Goal: Task Accomplishment & Management: Manage account settings

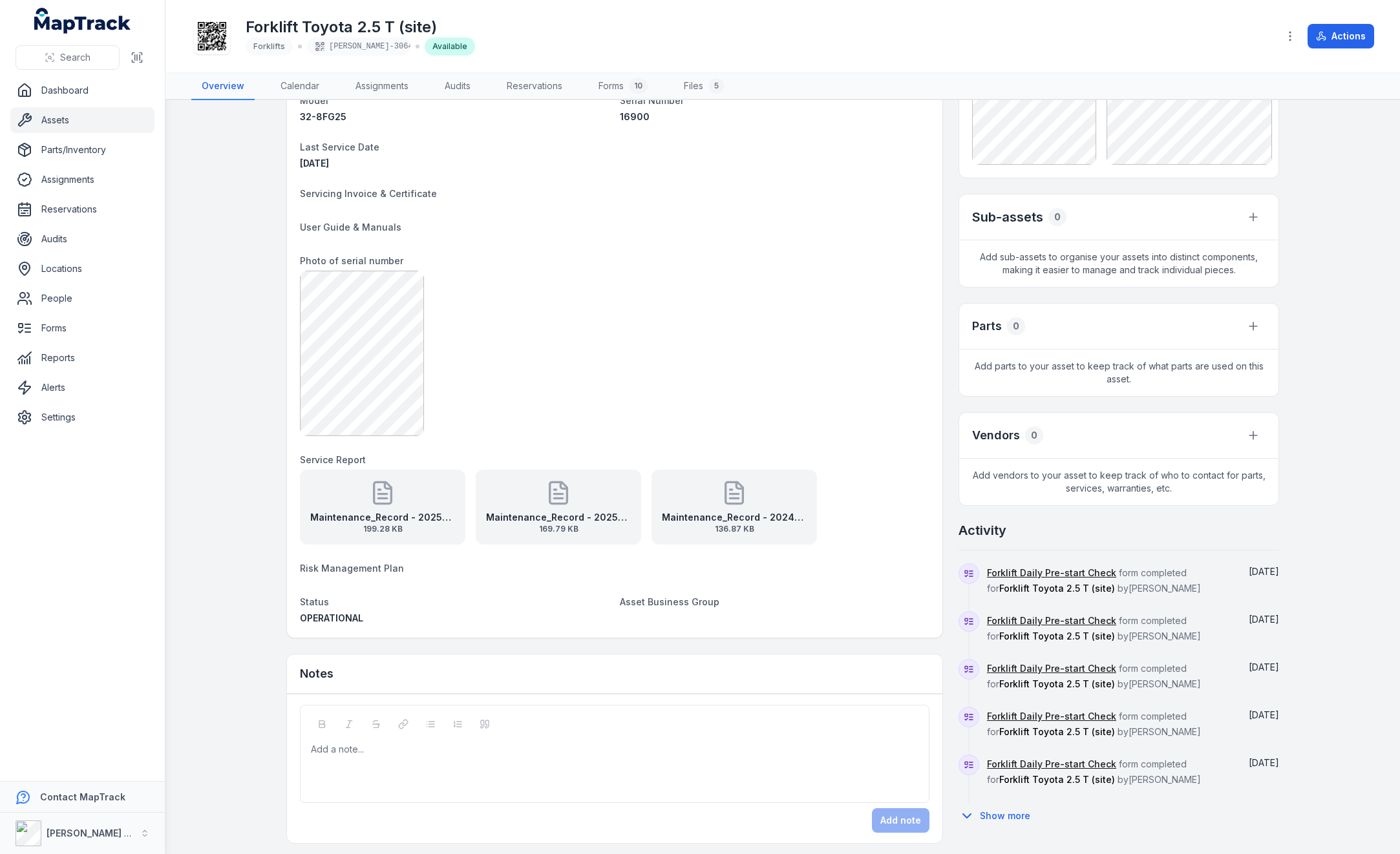
scroll to position [177, 0]
click at [978, 808] on button "Show more" at bounding box center [999, 815] width 80 height 27
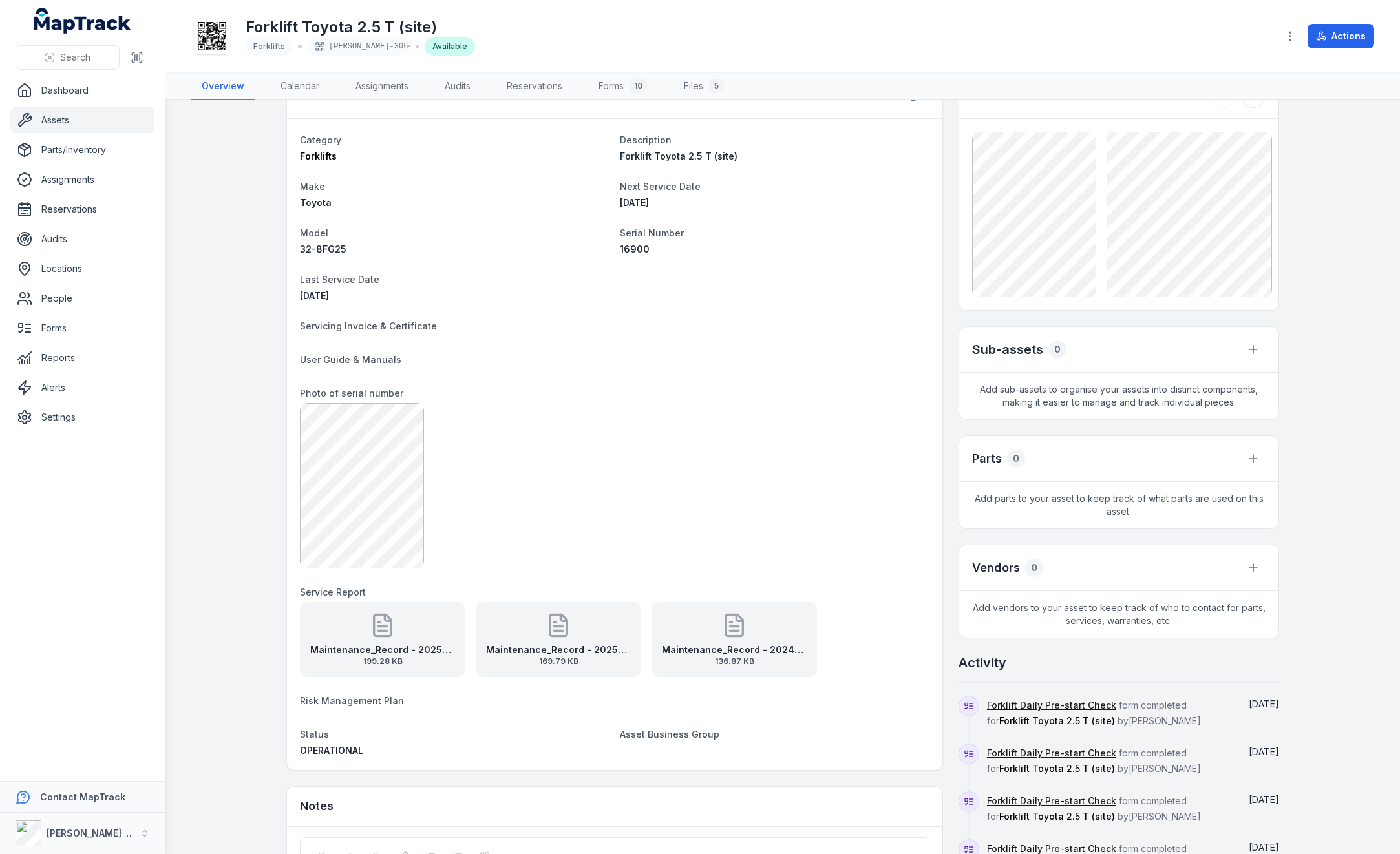
scroll to position [0, 0]
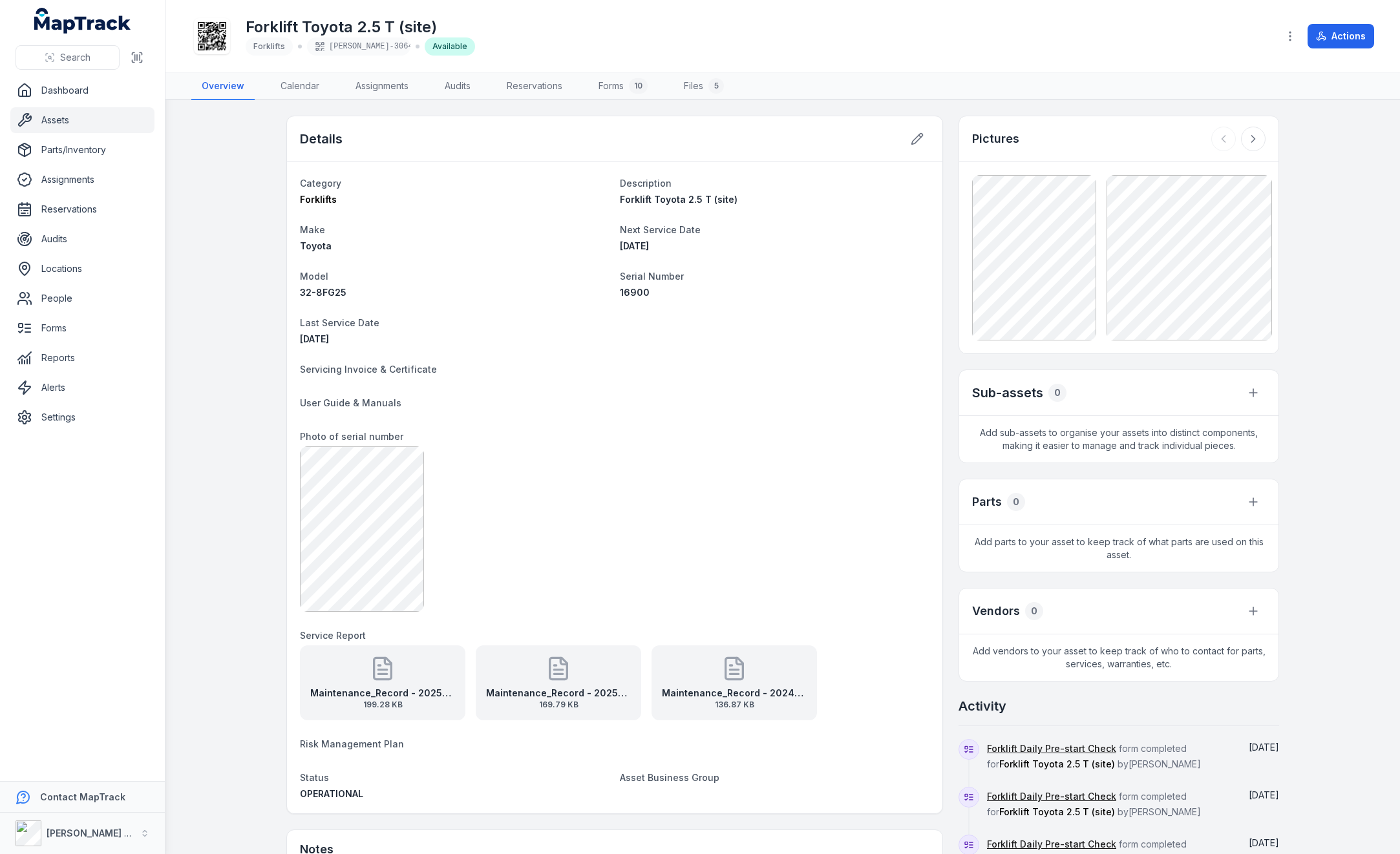
click at [78, 115] on link "Assets" at bounding box center [82, 120] width 144 height 26
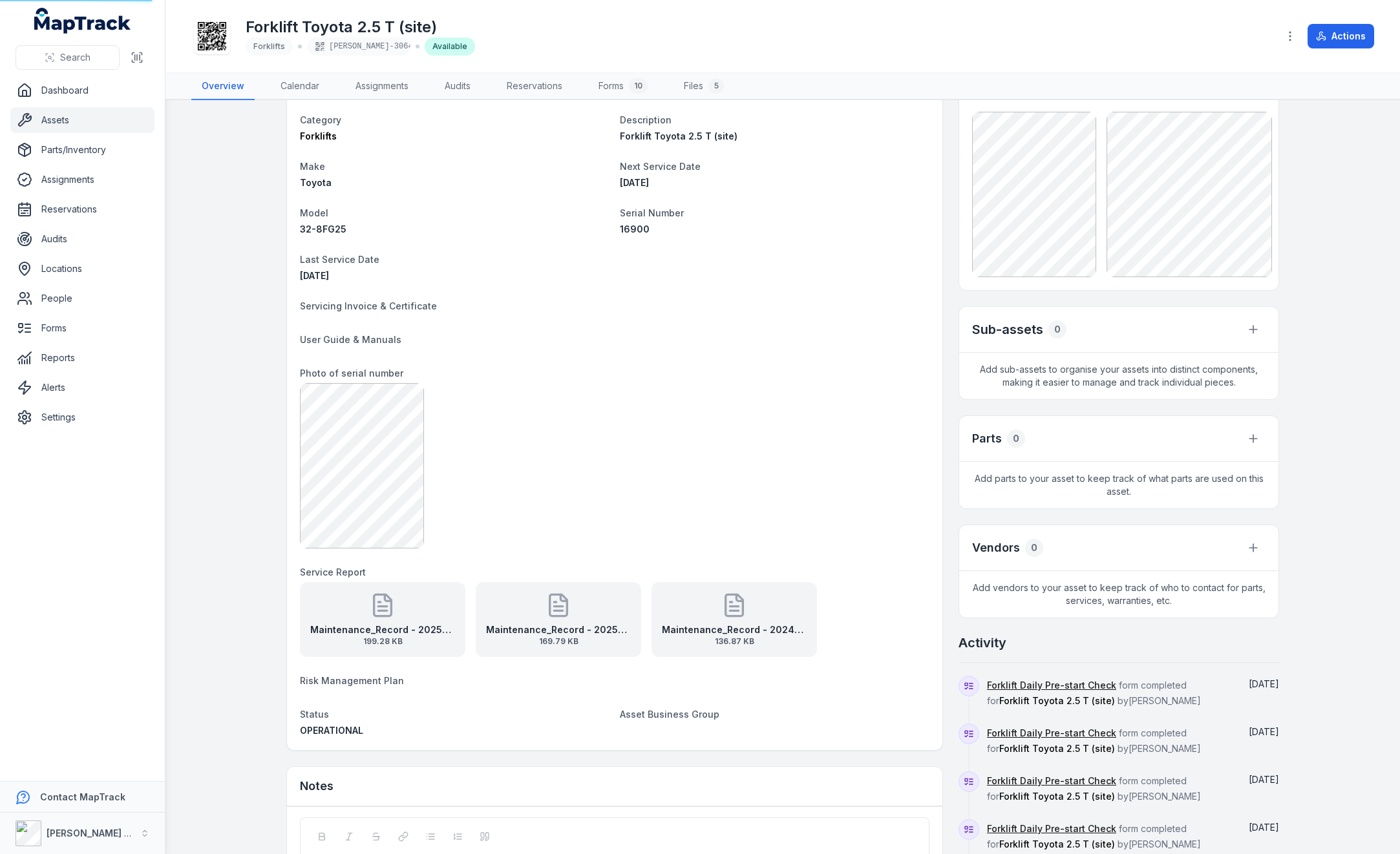
scroll to position [64, 0]
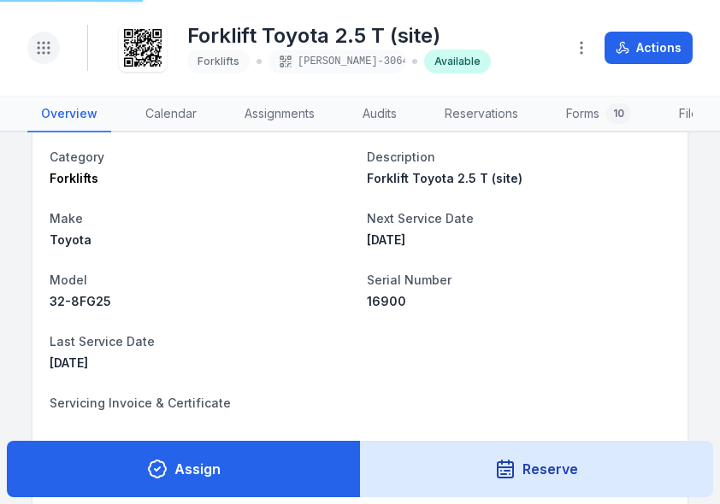
click at [44, 40] on icon "Toggle navigation" at bounding box center [43, 47] width 17 height 17
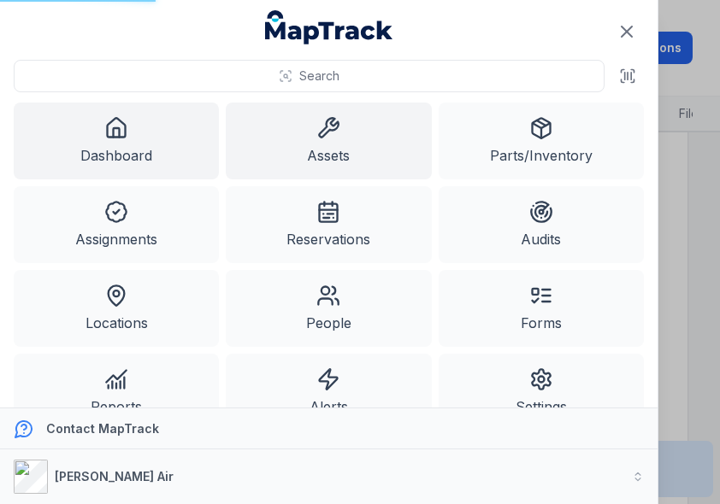
click at [121, 132] on icon at bounding box center [116, 128] width 24 height 24
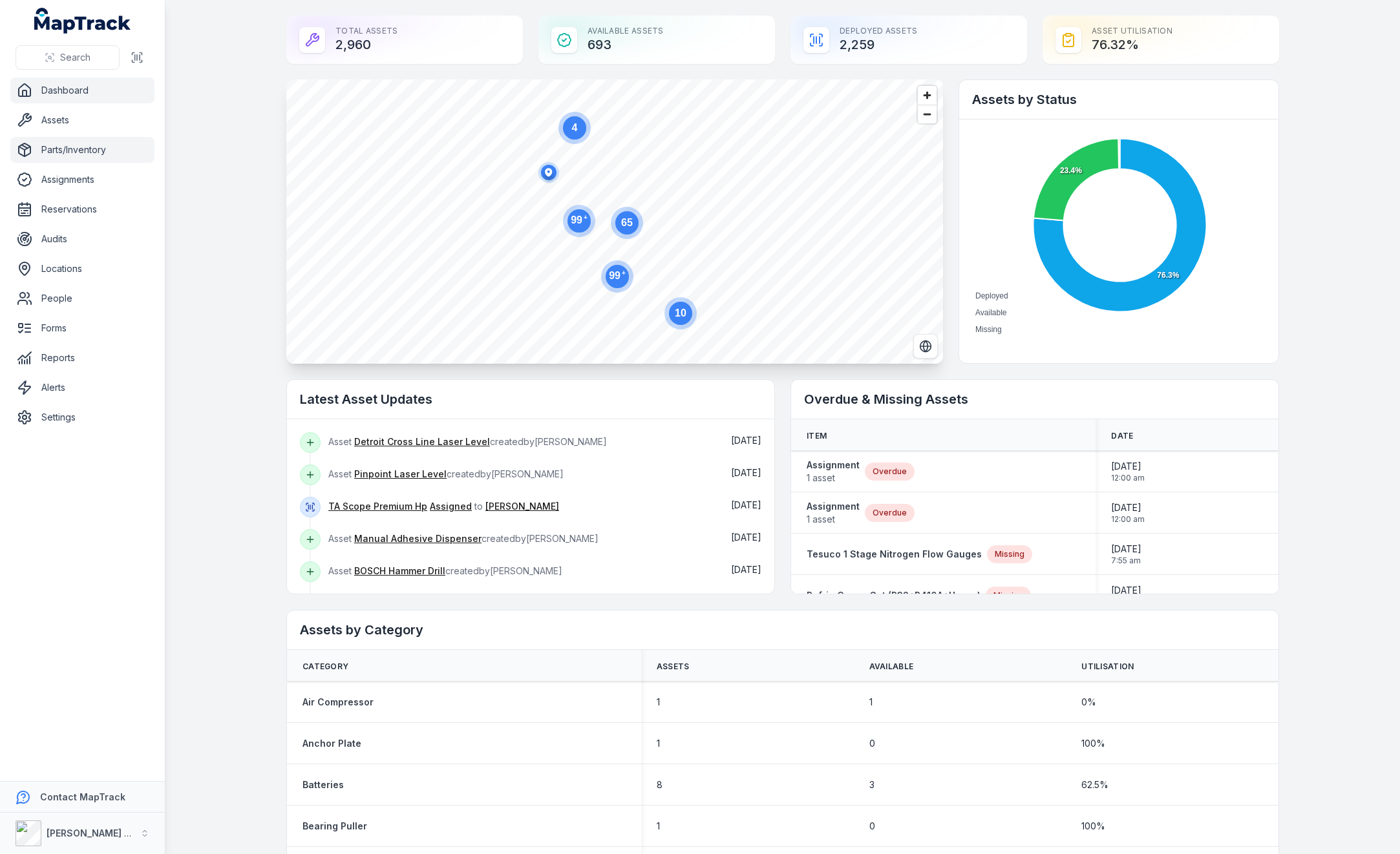
click at [87, 150] on link "Parts/Inventory" at bounding box center [82, 150] width 144 height 26
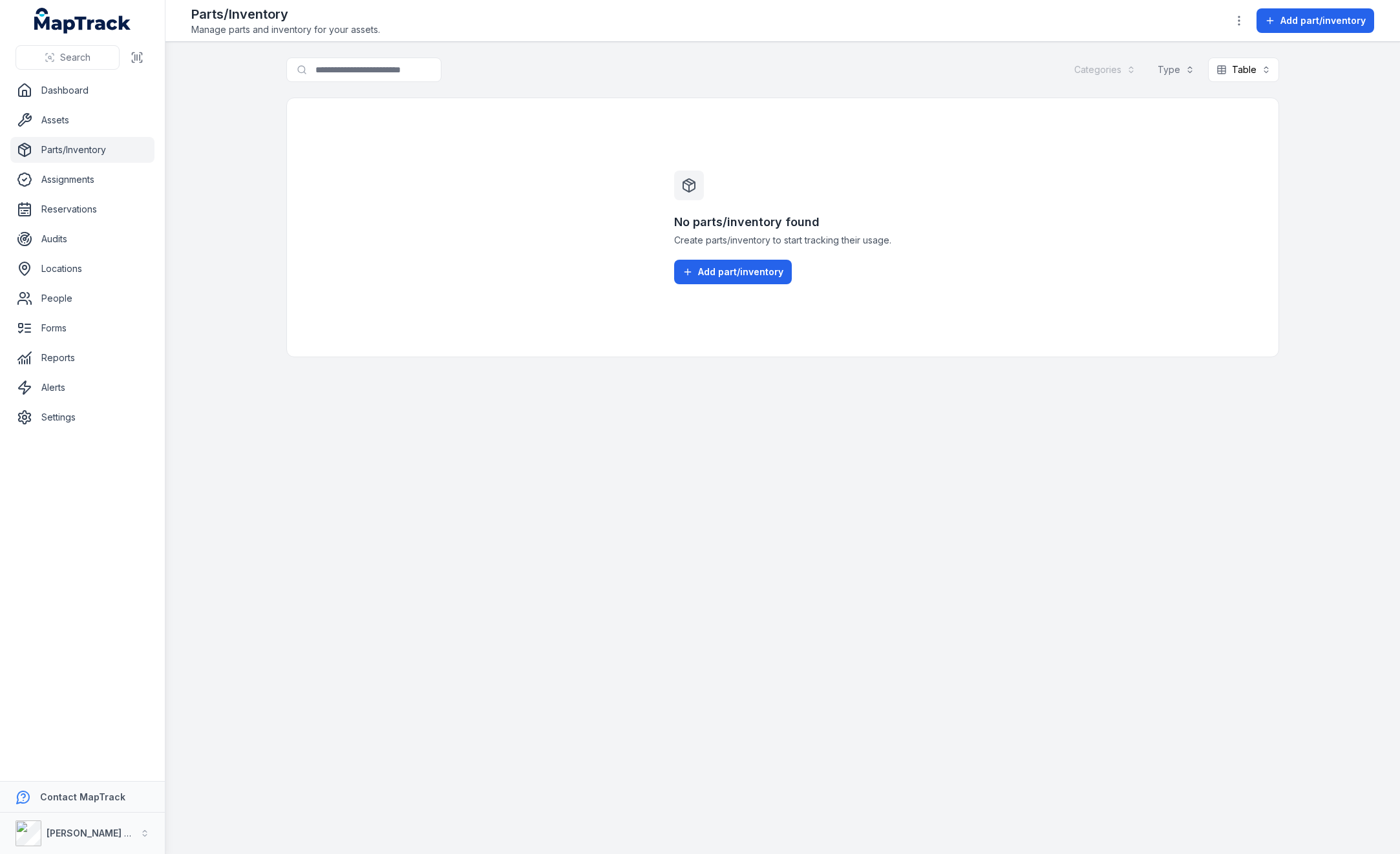
click at [88, 149] on link "Parts/Inventory" at bounding box center [82, 150] width 144 height 26
drag, startPoint x: 88, startPoint y: 149, endPoint x: 350, endPoint y: 208, distance: 268.6
click at [350, 208] on div "No parts/inventory found Create parts/inventory to start tracking their usage. …" at bounding box center [782, 227] width 993 height 260
click at [755, 275] on span "Add part/inventory" at bounding box center [740, 271] width 85 height 13
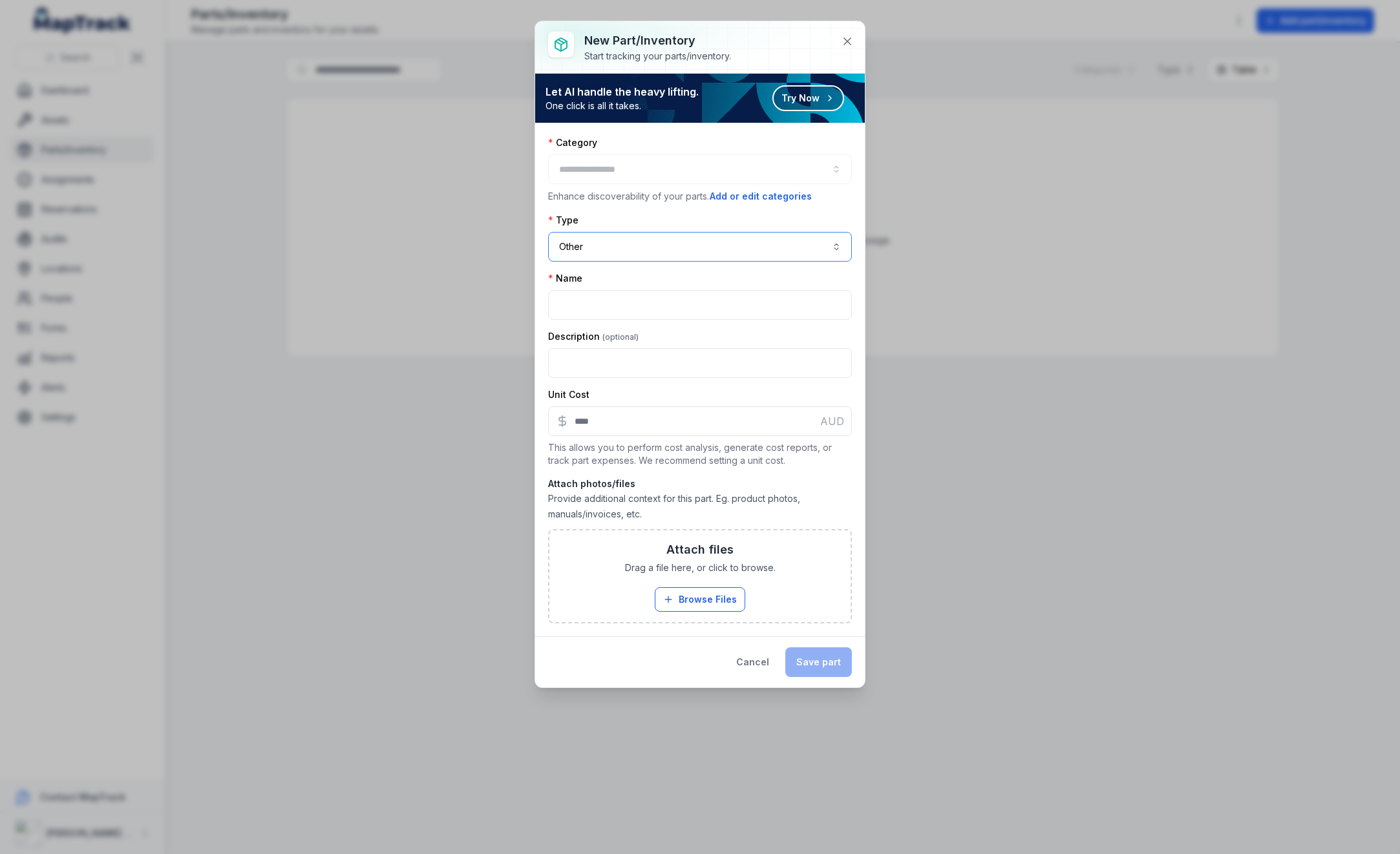
click at [634, 238] on button "Other *****" at bounding box center [700, 246] width 304 height 29
click at [640, 250] on button "Other *****" at bounding box center [700, 246] width 304 height 29
click at [849, 36] on icon at bounding box center [847, 41] width 13 height 13
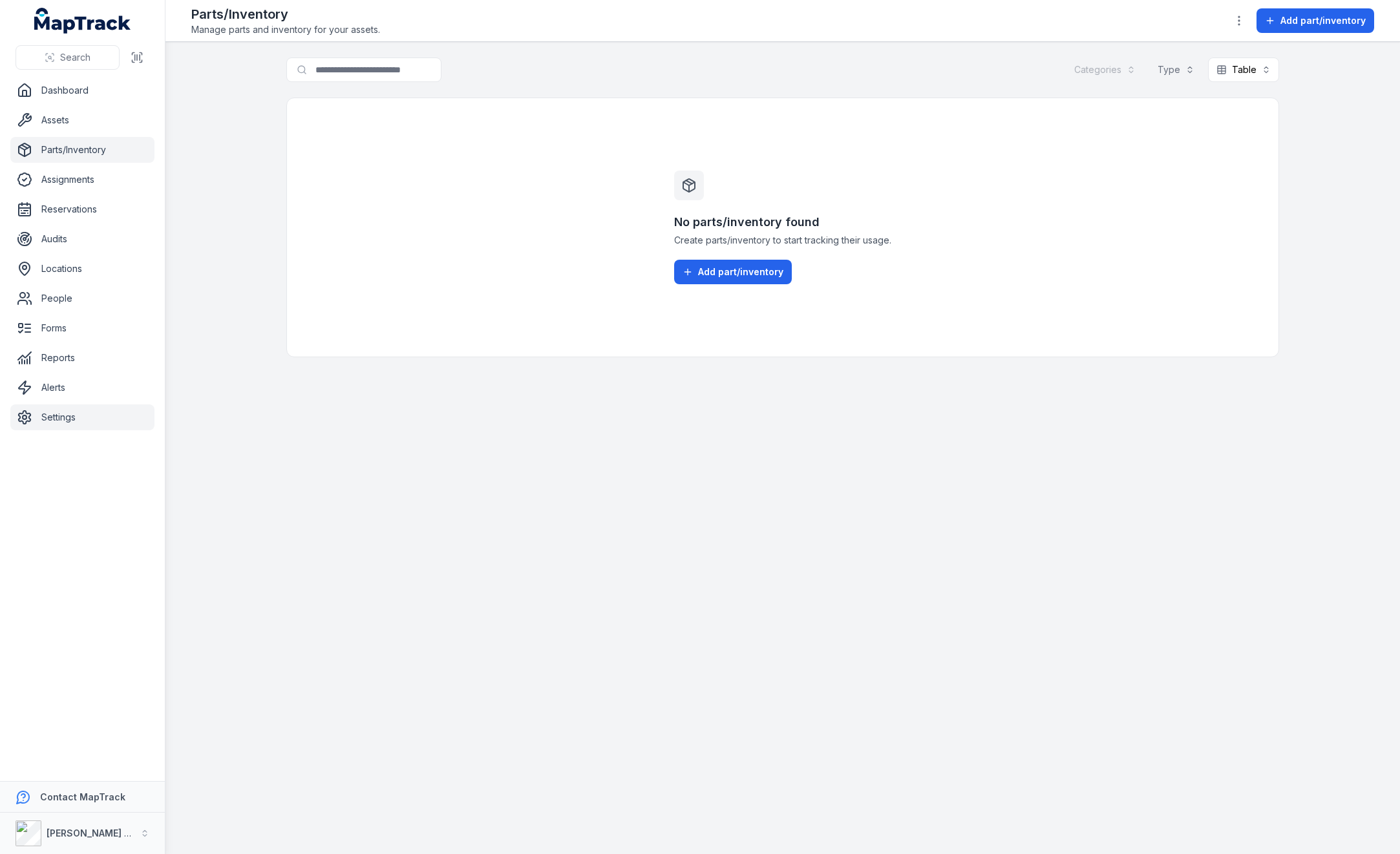
click at [70, 412] on link "Settings" at bounding box center [82, 417] width 144 height 26
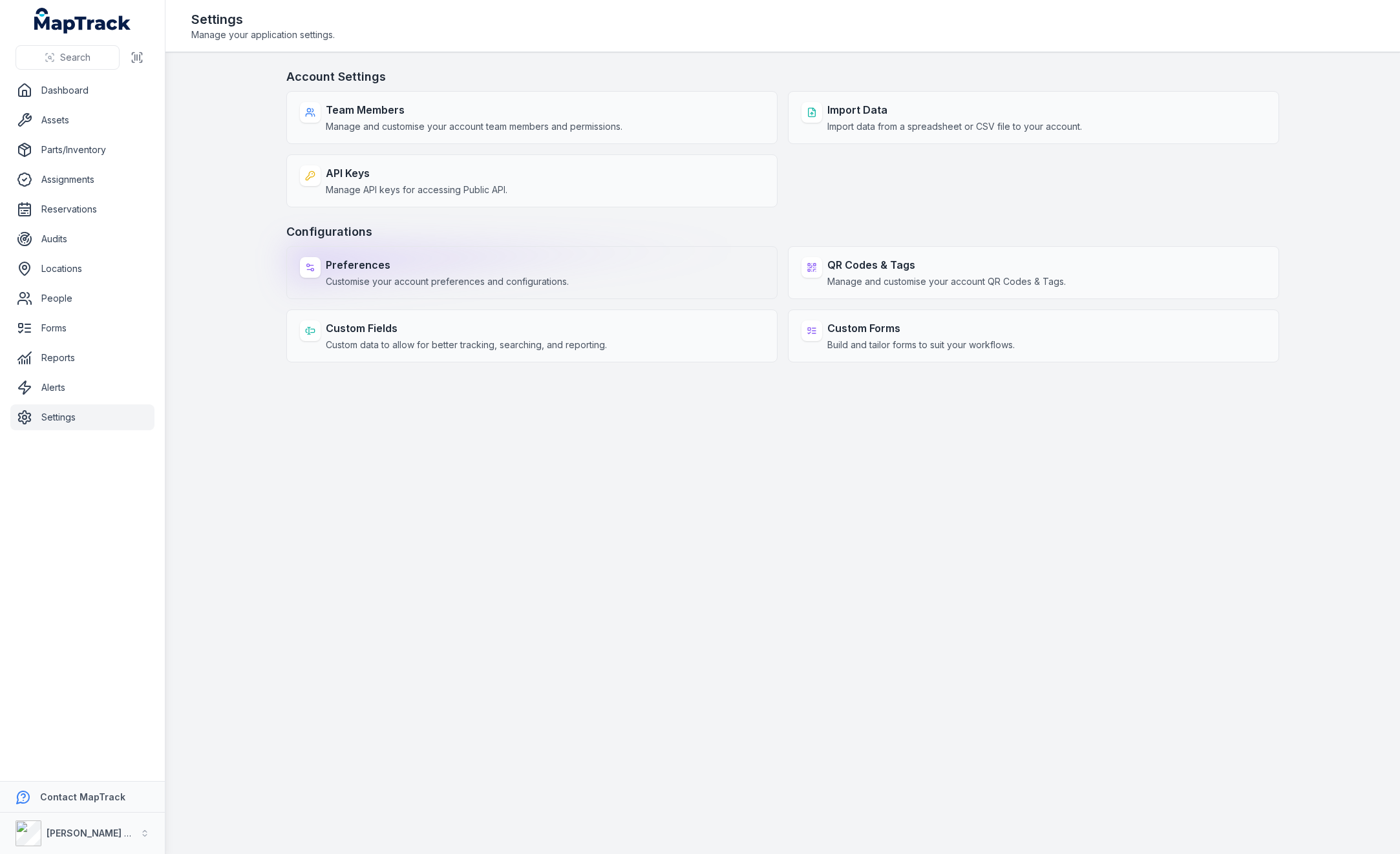
click at [502, 277] on span "Customise your account preferences and configurations." at bounding box center [447, 281] width 243 height 13
select select "***"
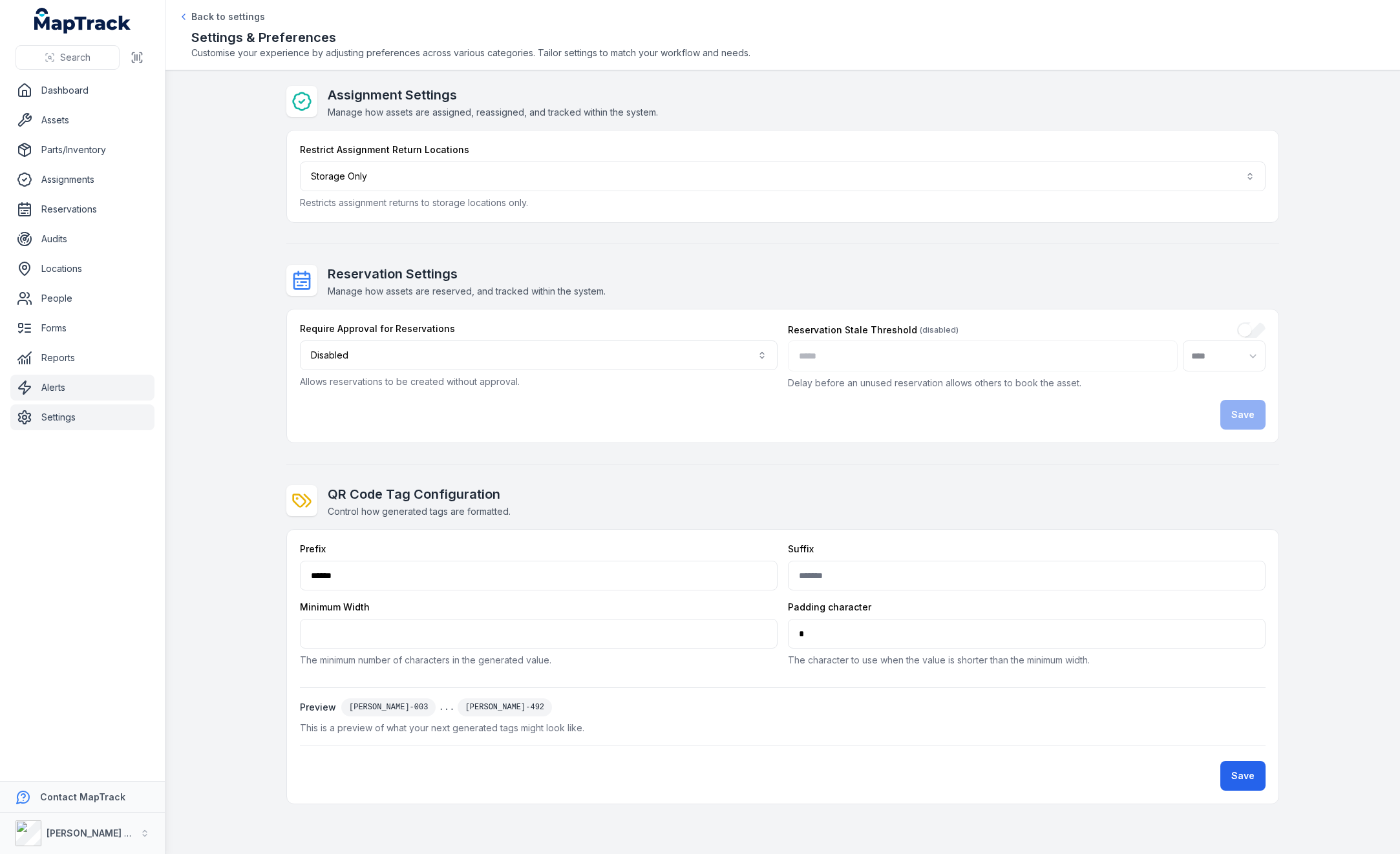
click at [64, 388] on link "Alerts" at bounding box center [82, 388] width 144 height 26
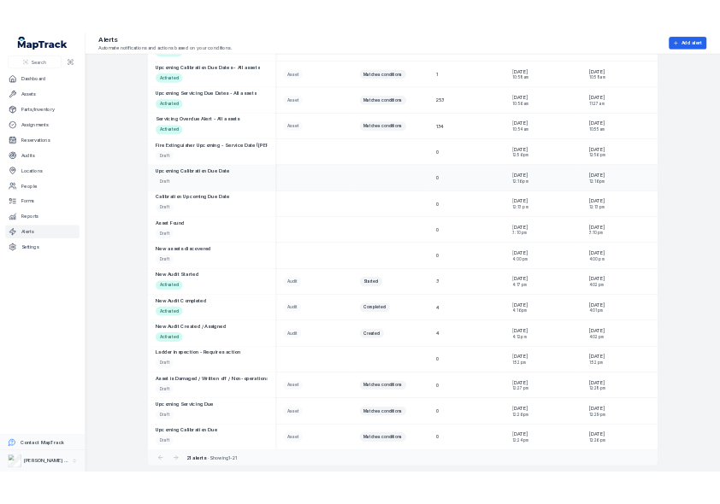
scroll to position [486, 0]
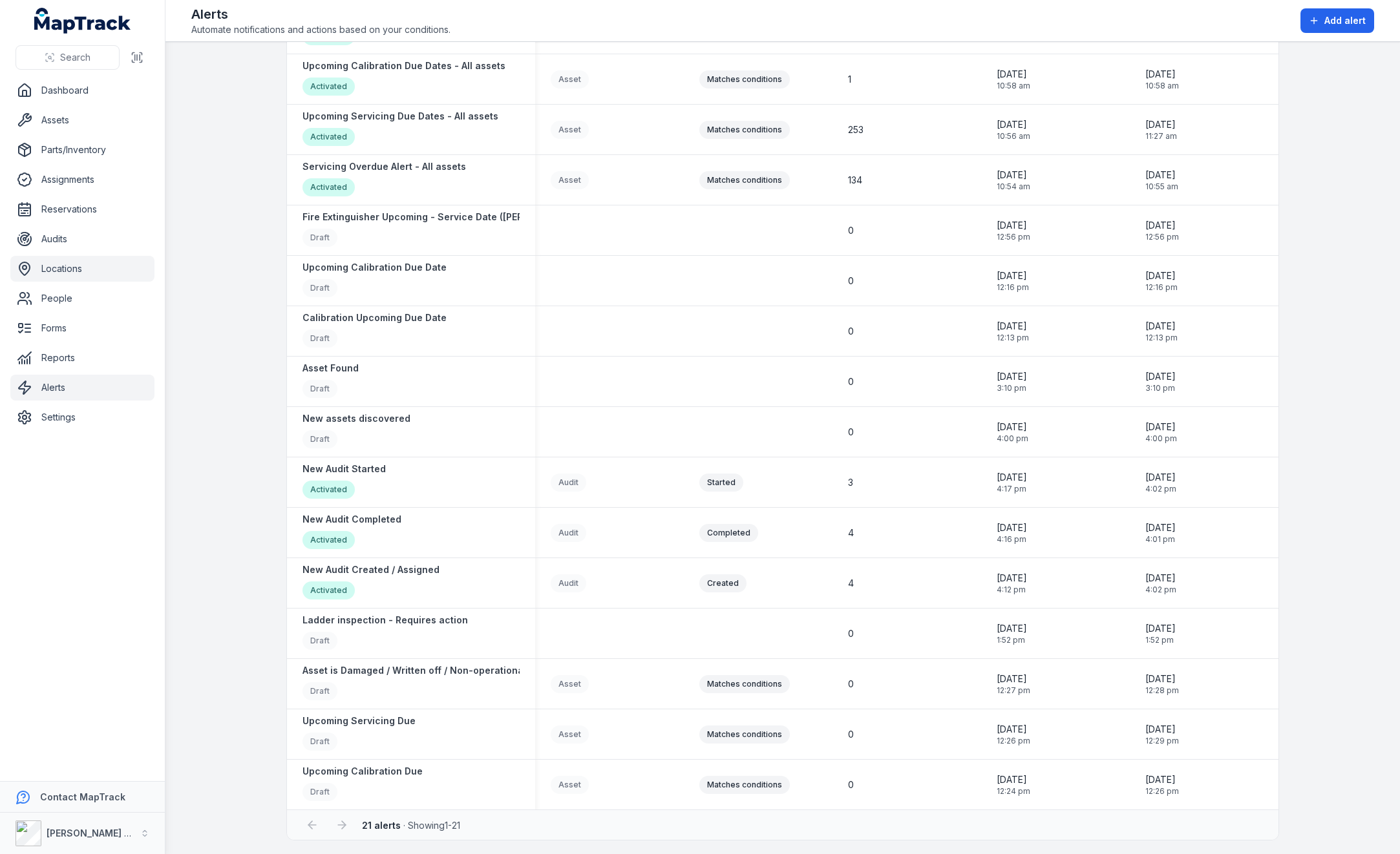
click at [82, 265] on link "Locations" at bounding box center [82, 269] width 144 height 26
click at [72, 421] on link "Settings" at bounding box center [82, 417] width 144 height 26
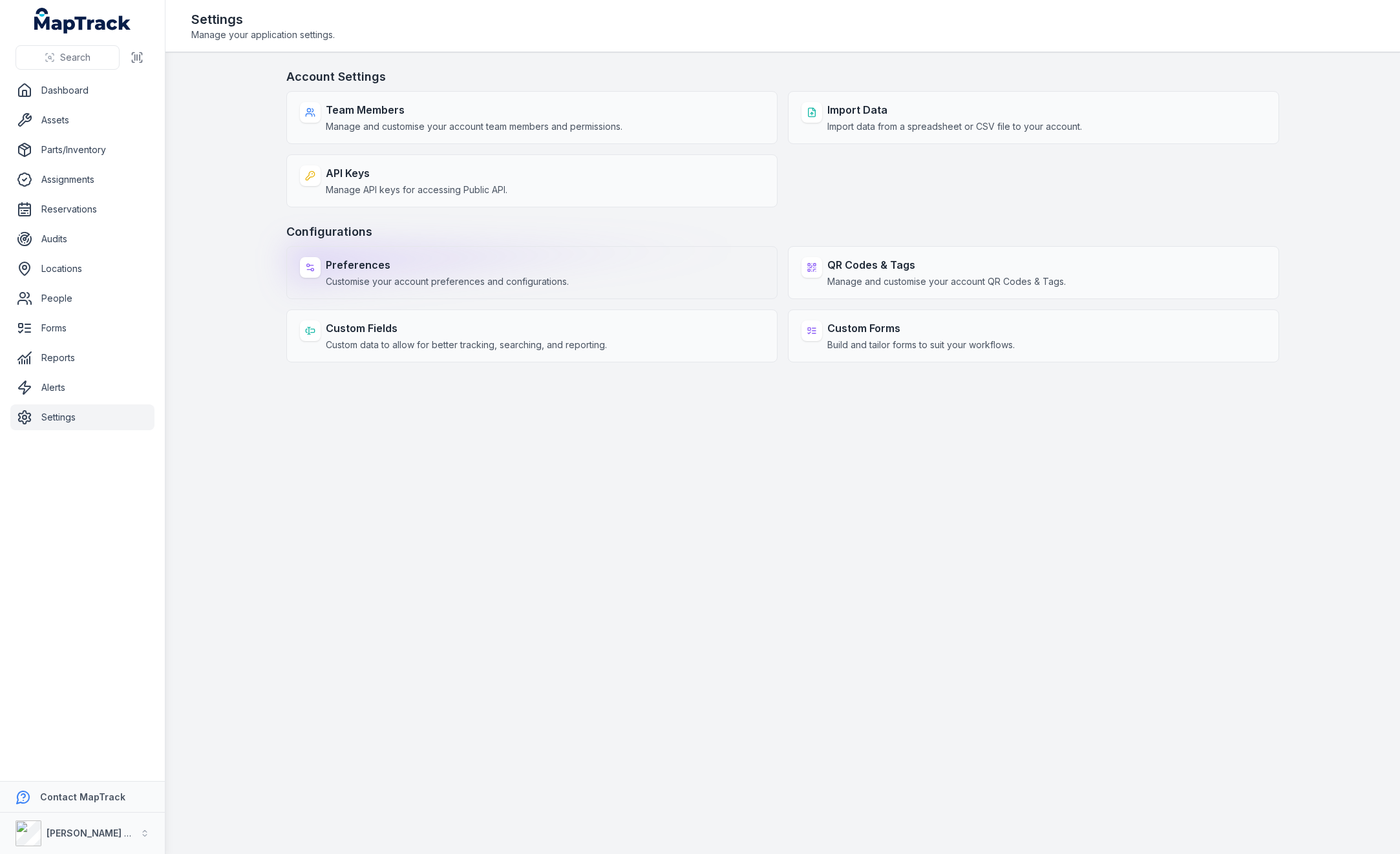
click at [417, 278] on span "Customise your account preferences and configurations." at bounding box center [447, 281] width 243 height 13
select select "***"
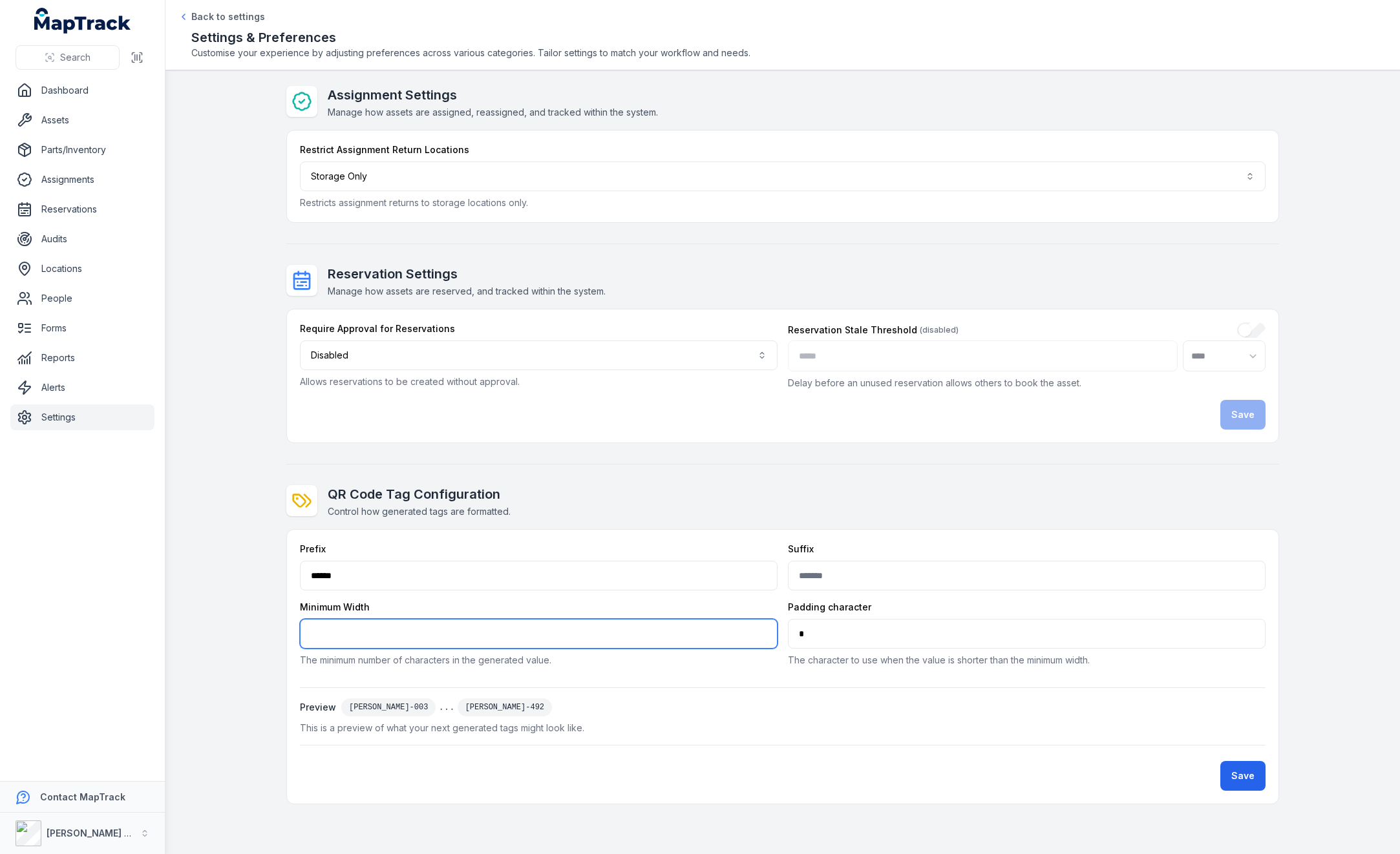
click at [329, 633] on input "*" at bounding box center [539, 633] width 478 height 29
type input "*"
click at [1220, 761] on button "Save" at bounding box center [1243, 775] width 45 height 29
click at [1231, 754] on form "Prefix ****** Suffix Minimum Width * The minimum number of characters in the ge…" at bounding box center [782, 667] width 965 height 248
click at [1236, 768] on button "Save" at bounding box center [1243, 775] width 45 height 29
